Goal: Task Accomplishment & Management: Manage account settings

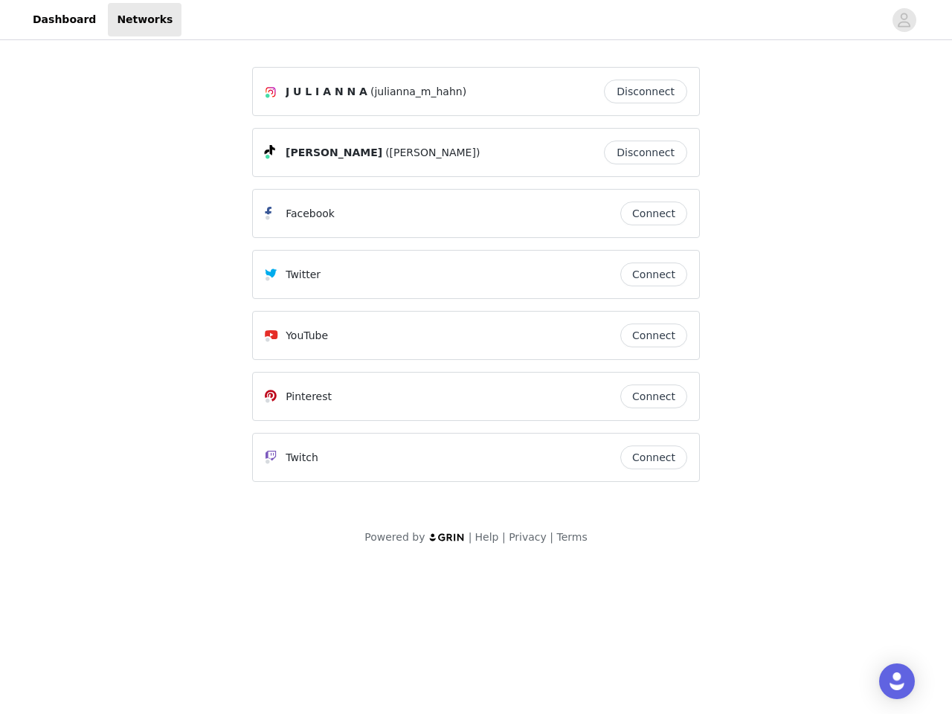
click at [476, 281] on div "Twitter" at bounding box center [443, 275] width 356 height 18
click at [476, 20] on div at bounding box center [532, 19] width 702 height 33
click at [904, 20] on icon "avatar" at bounding box center [904, 20] width 14 height 24
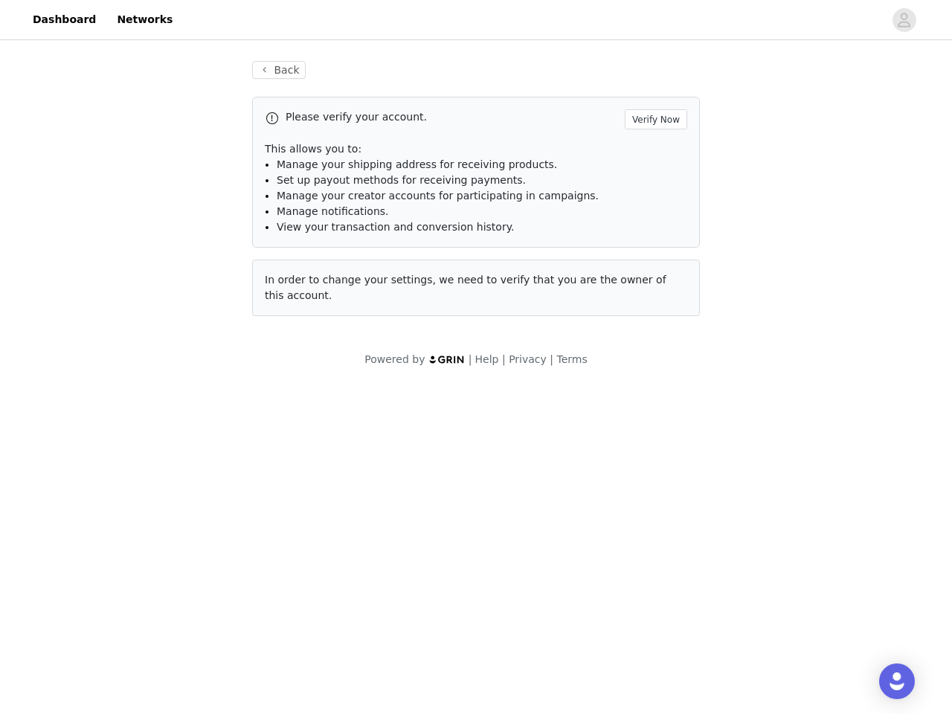
click at [649, 152] on p "This allows you to:" at bounding box center [476, 149] width 422 height 16
click at [654, 213] on li "Manage notifications." at bounding box center [482, 212] width 411 height 16
click at [654, 274] on span "In order to change your settings, we need to verify that you are the owner of t…" at bounding box center [466, 288] width 402 height 28
click at [654, 335] on div "Back Please verify your account. Verify Now This allows you to: Manage your shi…" at bounding box center [475, 197] width 483 height 309
click at [654, 396] on body "Dashboard Networks Back Please verify your account. Verify Now This allows you …" at bounding box center [476, 357] width 952 height 714
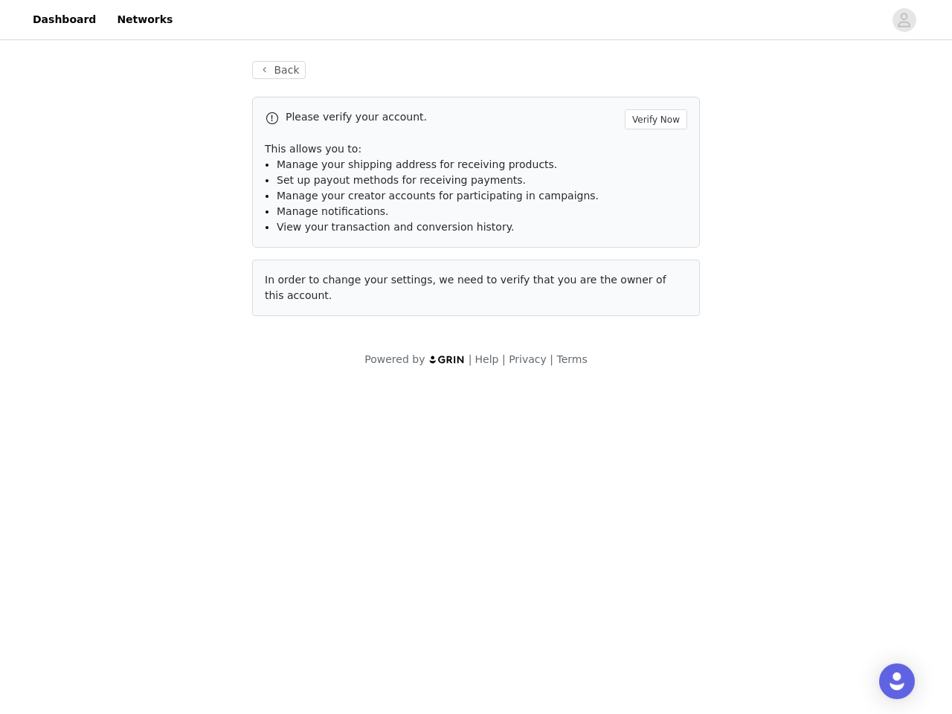
click at [654, 457] on body "Dashboard Networks Back Please verify your account. Verify Now This allows you …" at bounding box center [476, 357] width 952 height 714
